Goal: Transaction & Acquisition: Purchase product/service

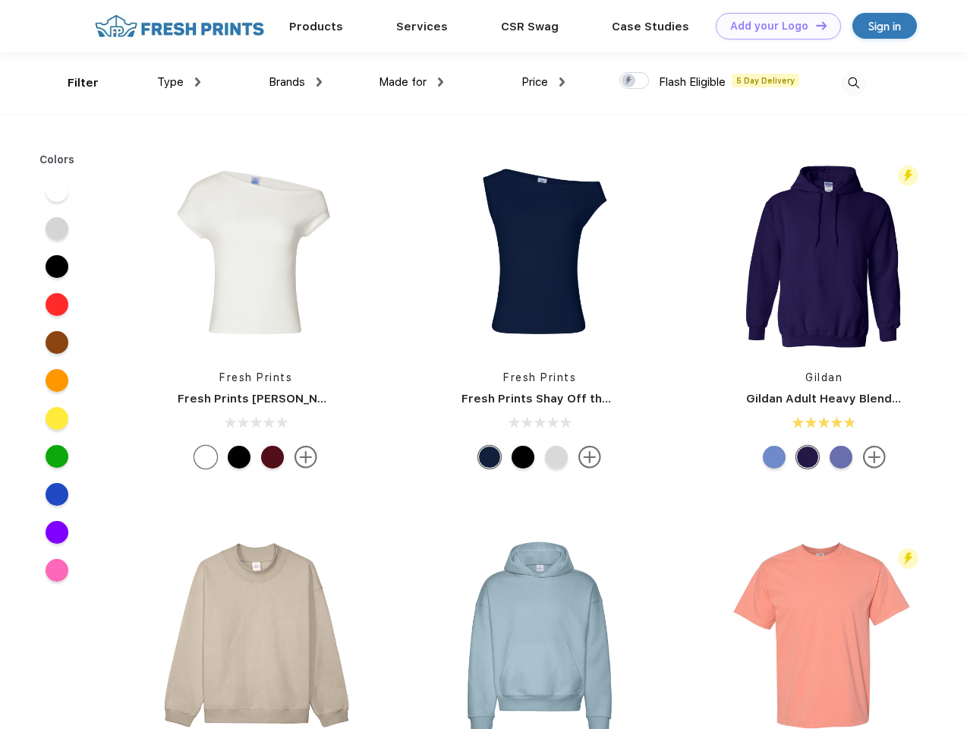
click at [773, 26] on link "Add your Logo Design Tool" at bounding box center [778, 26] width 125 height 27
click at [0, 0] on div "Design Tool" at bounding box center [0, 0] width 0 height 0
click at [815, 25] on link "Add your Logo Design Tool" at bounding box center [778, 26] width 125 height 27
click at [73, 83] on div "Filter" at bounding box center [83, 82] width 31 height 17
click at [179, 82] on span "Type" at bounding box center [170, 82] width 27 height 14
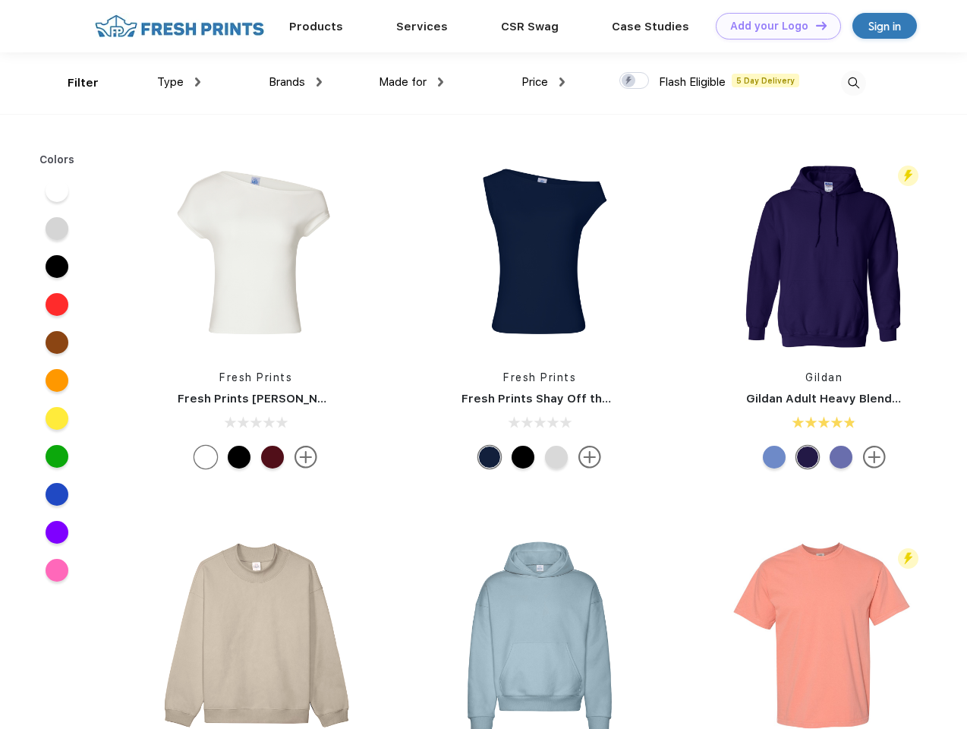
click at [295, 82] on span "Brands" at bounding box center [287, 82] width 36 height 14
click at [412, 82] on span "Made for" at bounding box center [403, 82] width 48 height 14
click at [544, 82] on span "Price" at bounding box center [535, 82] width 27 height 14
click at [635, 81] on div at bounding box center [635, 80] width 30 height 17
click at [630, 81] on input "checkbox" at bounding box center [625, 76] width 10 height 10
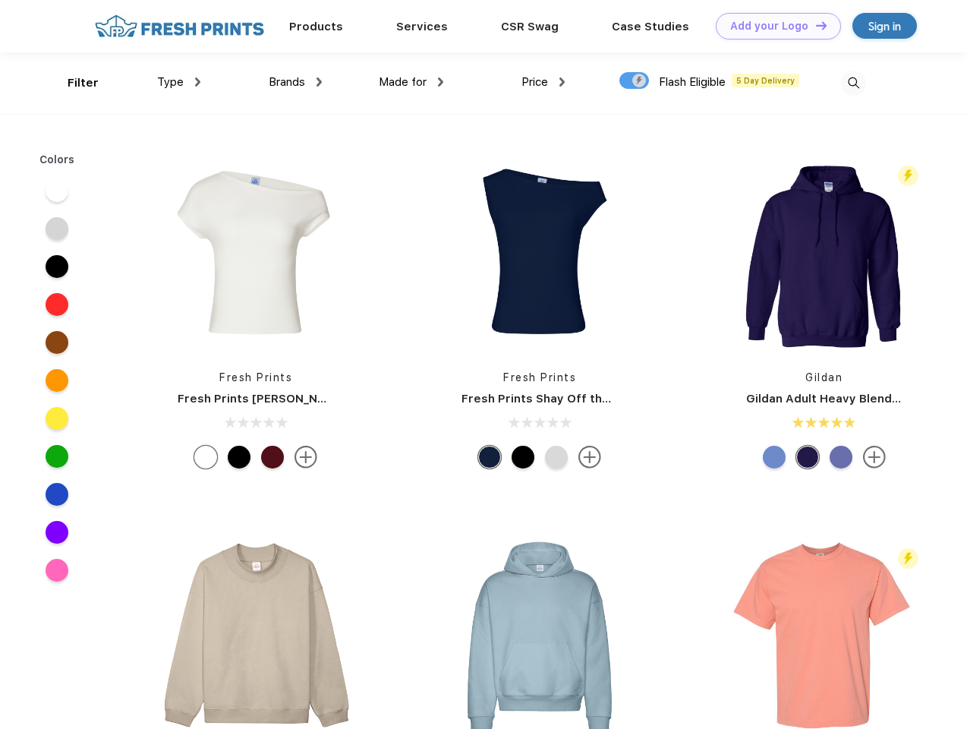
click at [854, 83] on img at bounding box center [853, 83] width 25 height 25
